Goal: Task Accomplishment & Management: Use online tool/utility

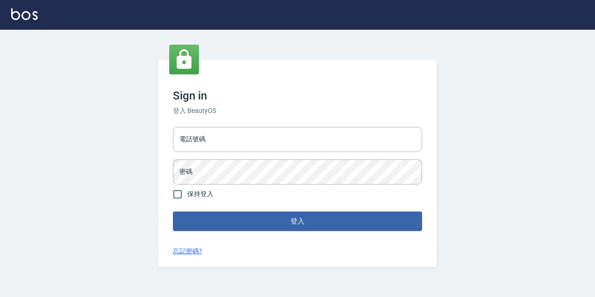
click at [278, 153] on div "電話號碼 電話號碼 密碼 密碼" at bounding box center [297, 155] width 257 height 65
click at [288, 139] on input "電話號碼" at bounding box center [297, 139] width 249 height 25
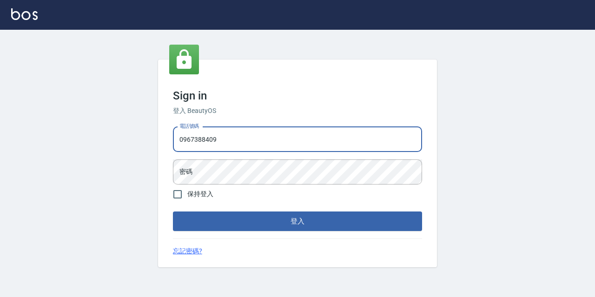
type input "0967388409"
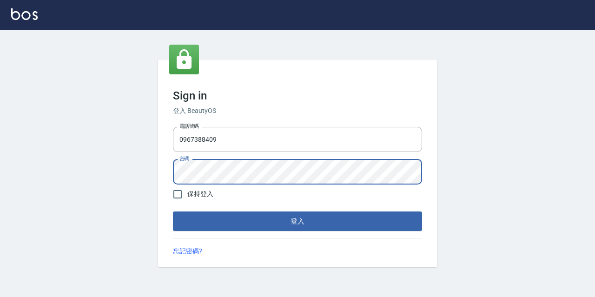
click at [173, 211] on button "登入" at bounding box center [297, 221] width 249 height 20
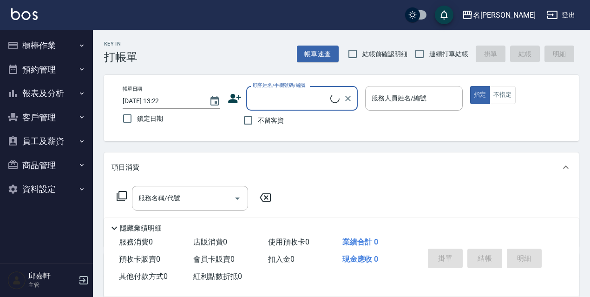
click at [38, 47] on button "櫃檯作業" at bounding box center [47, 45] width 86 height 24
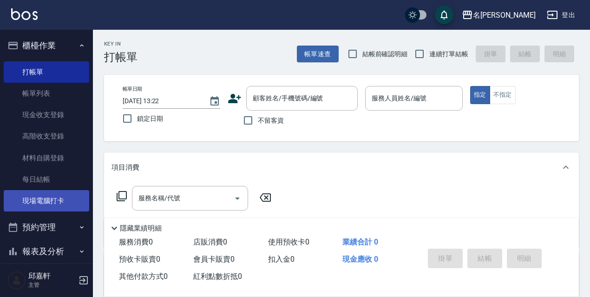
click at [45, 194] on link "現場電腦打卡" at bounding box center [47, 200] width 86 height 21
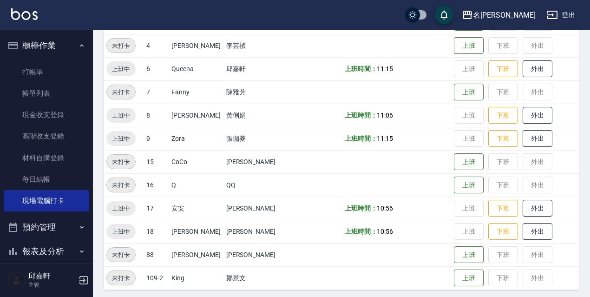
scroll to position [190, 0]
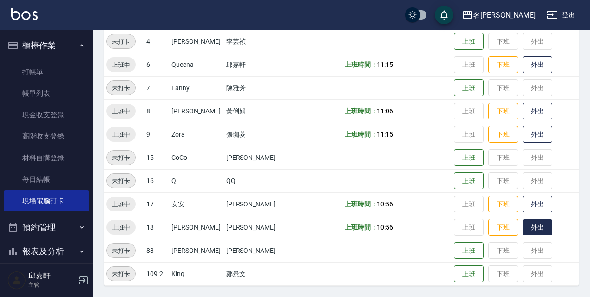
click at [538, 231] on button "外出" at bounding box center [538, 227] width 30 height 16
